Goal: Transaction & Acquisition: Register for event/course

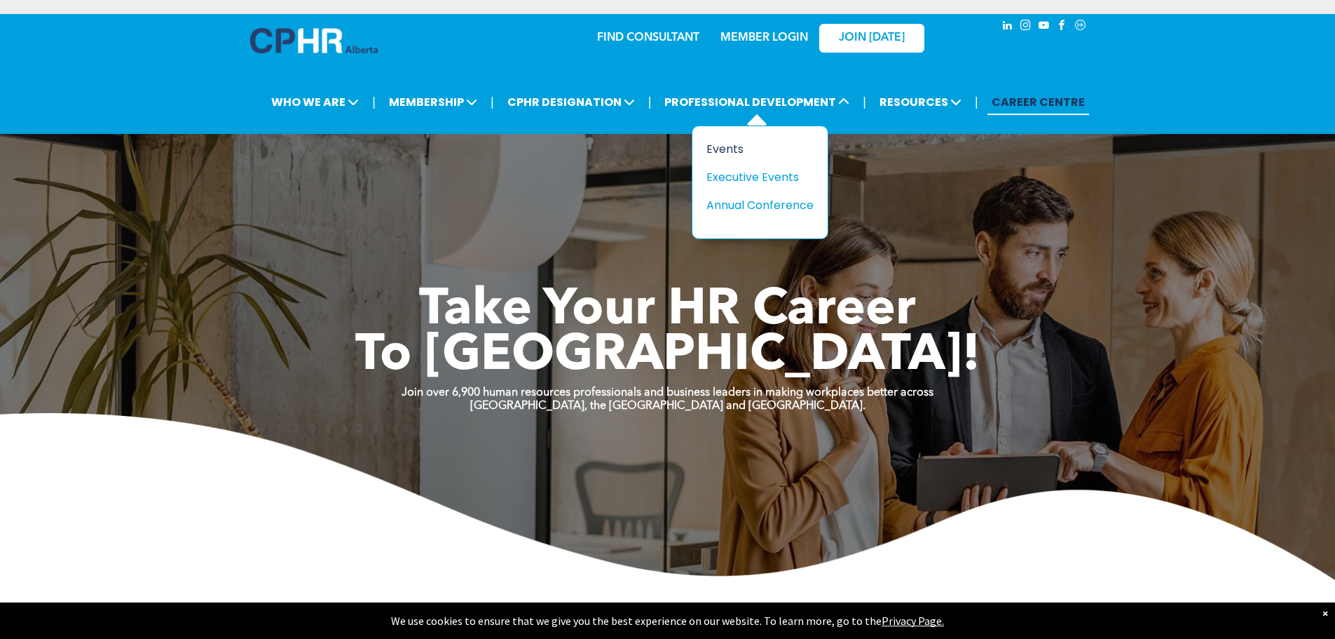
click at [720, 145] on div "Events" at bounding box center [755, 149] width 97 height 18
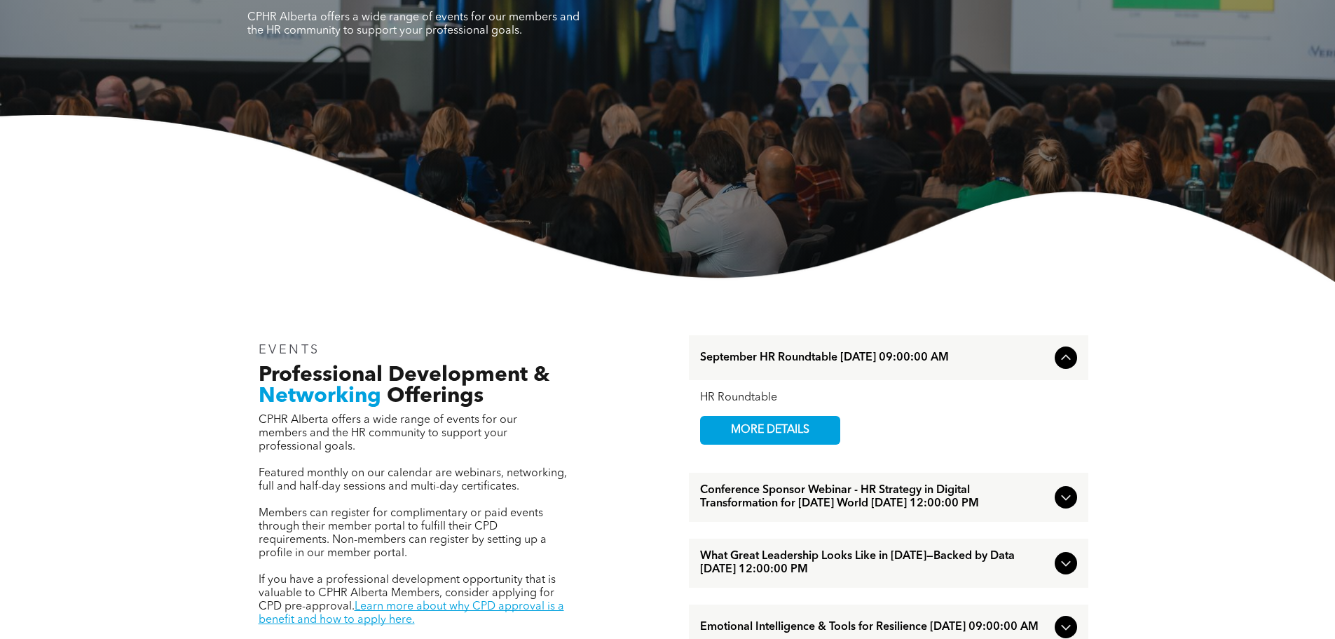
scroll to position [210, 0]
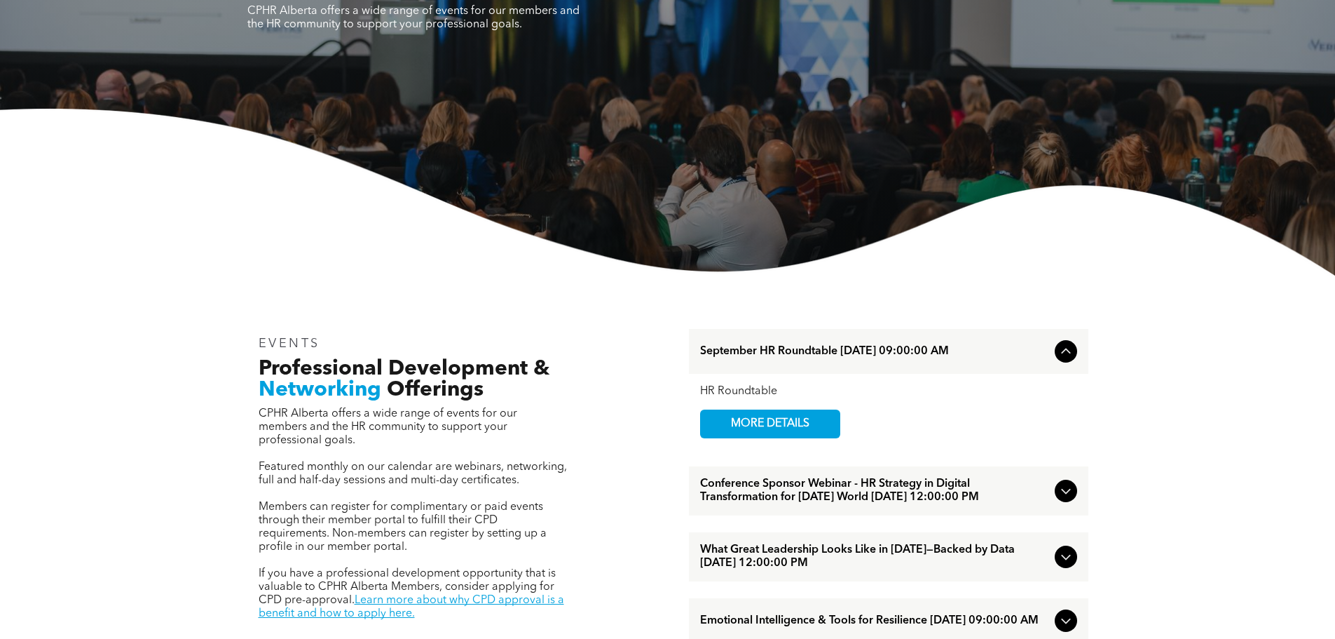
click at [1058, 499] on icon at bounding box center [1066, 490] width 17 height 17
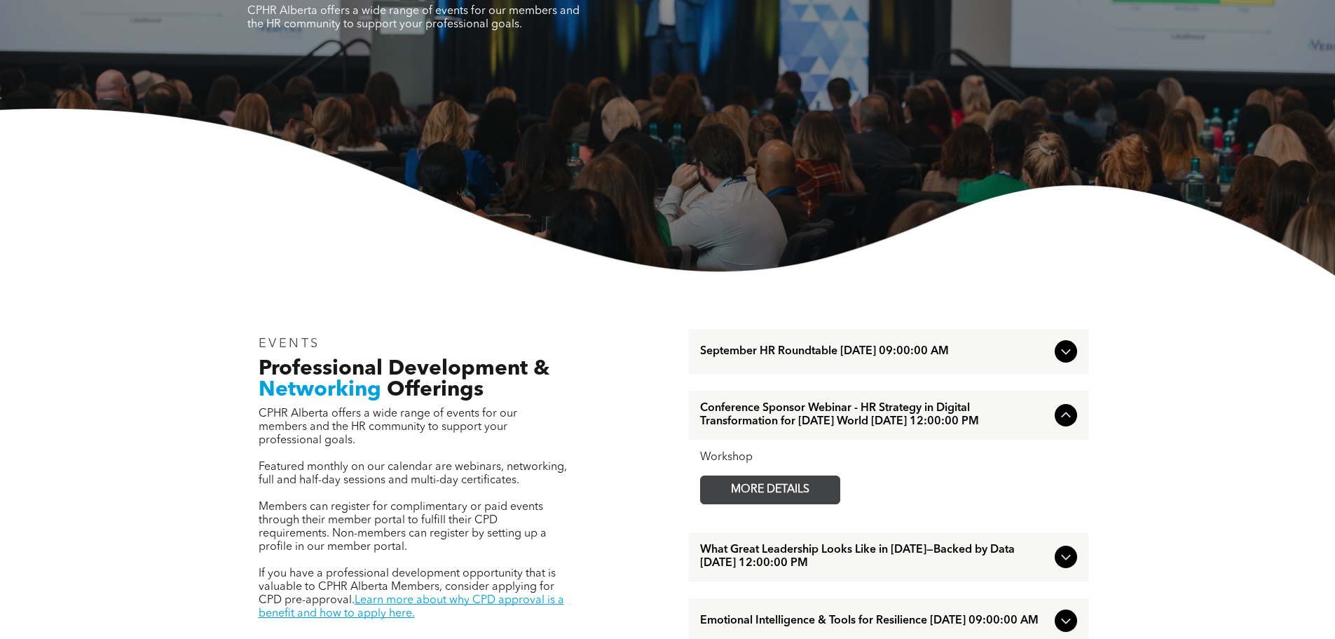
click at [800, 500] on span "MORE DETAILS" at bounding box center [770, 489] width 111 height 27
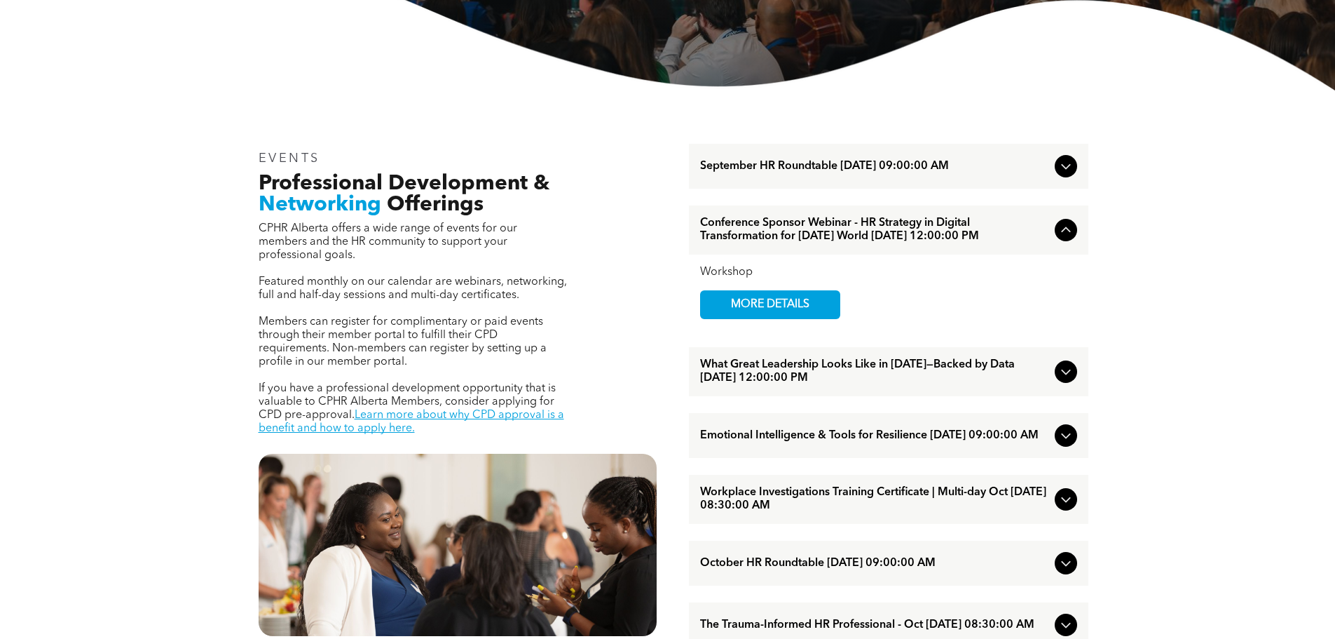
scroll to position [421, 0]
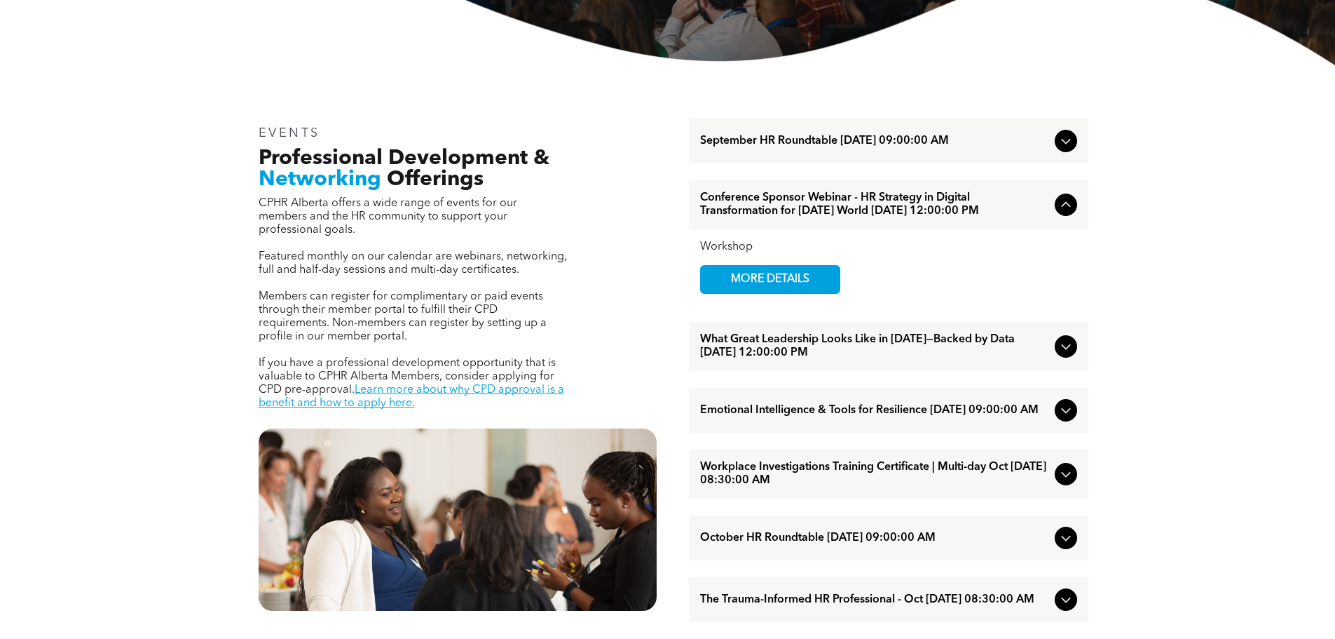
click at [1058, 355] on icon at bounding box center [1066, 346] width 17 height 17
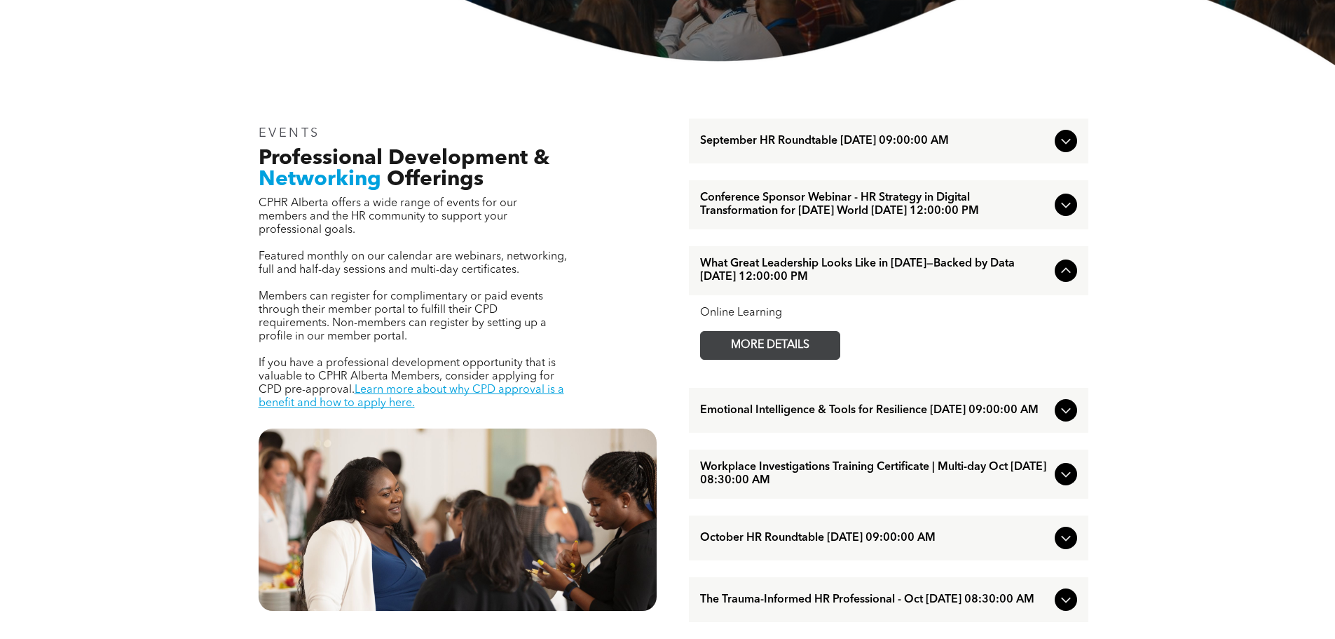
click at [779, 353] on span "MORE DETAILS" at bounding box center [770, 345] width 111 height 27
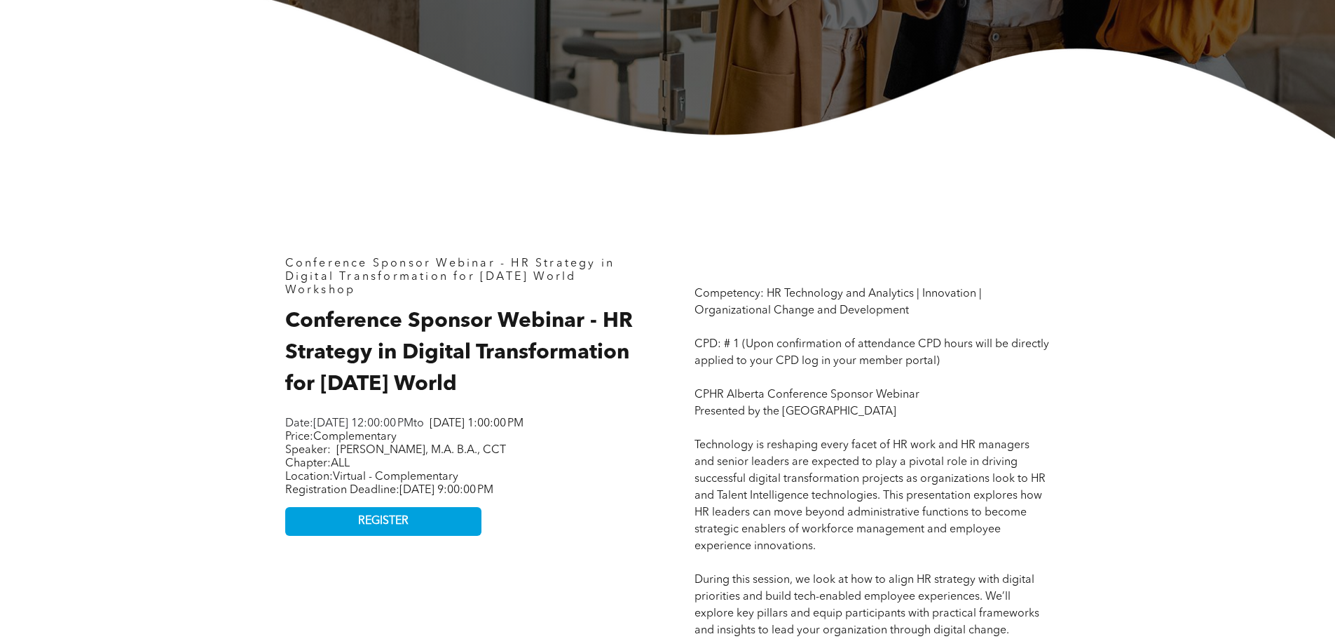
scroll to position [491, 0]
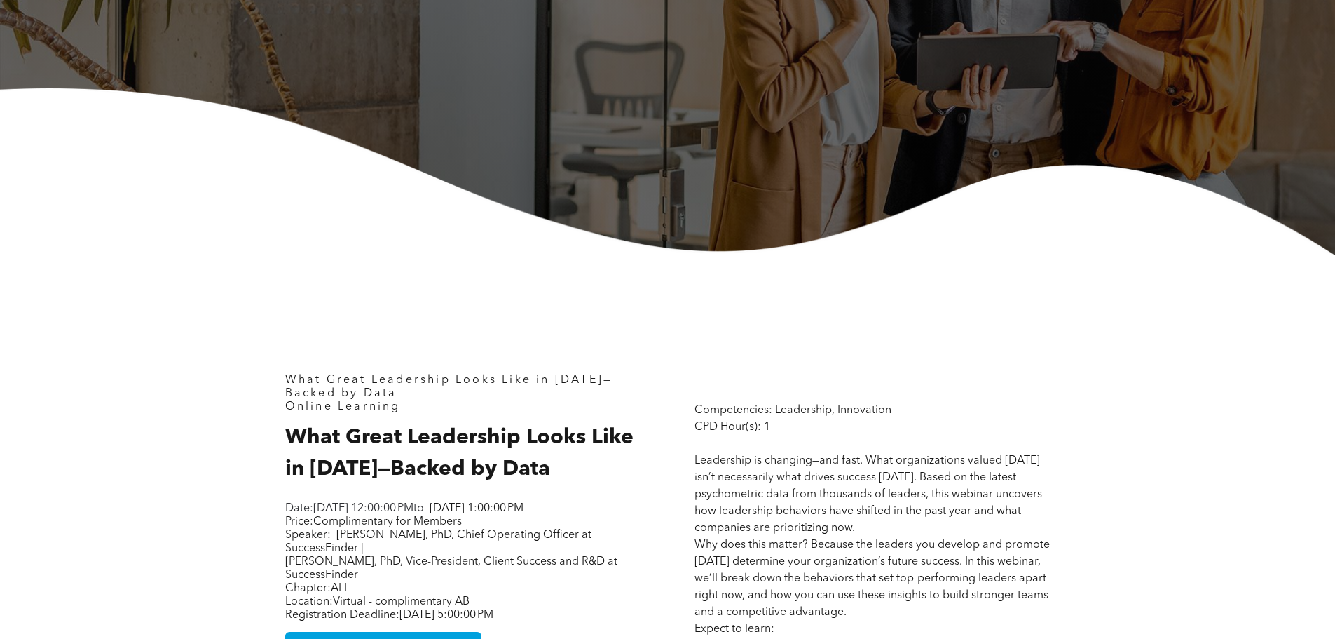
scroll to position [491, 0]
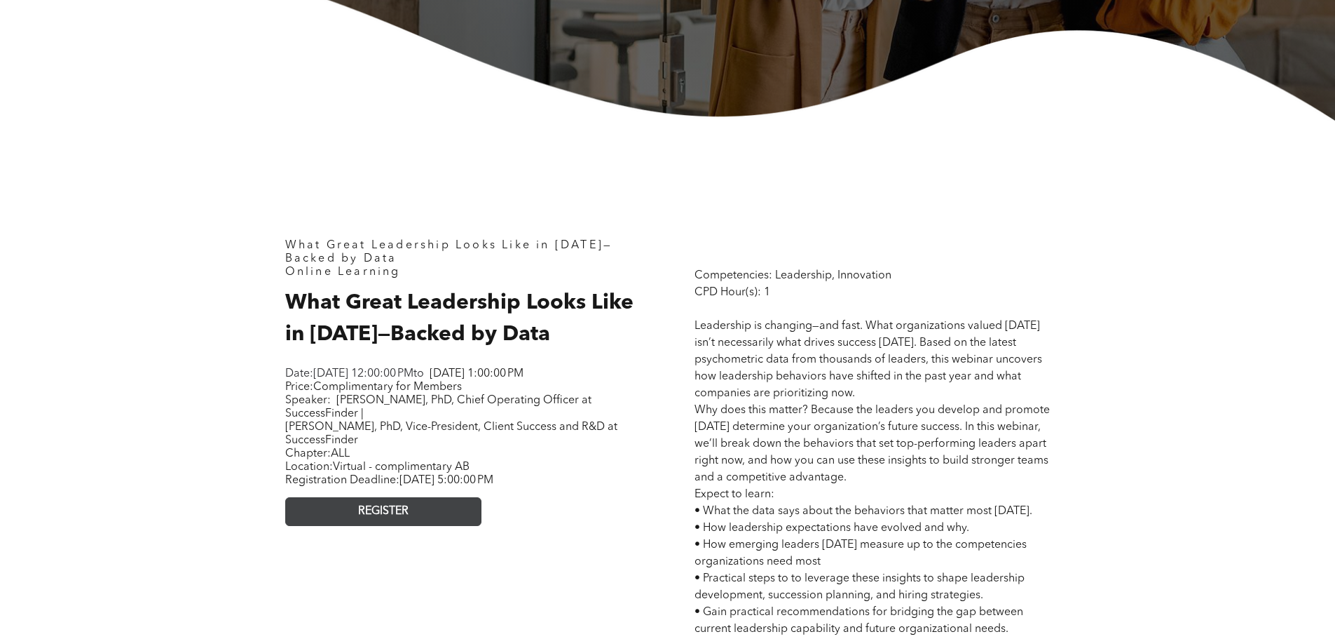
click at [388, 518] on span "REGISTER" at bounding box center [383, 511] width 50 height 13
